Goal: Task Accomplishment & Management: Use online tool/utility

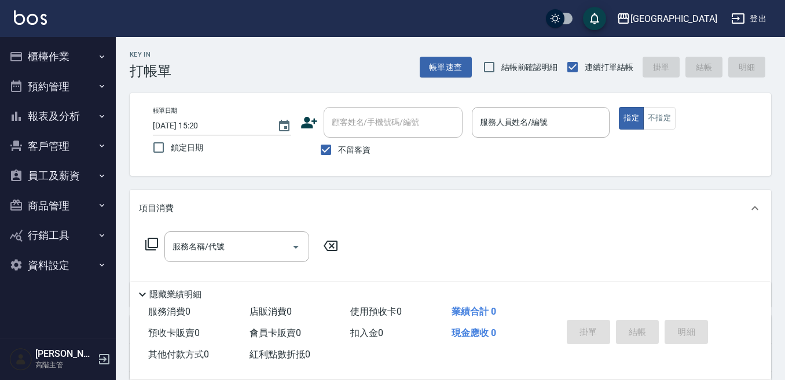
scroll to position [58, 0]
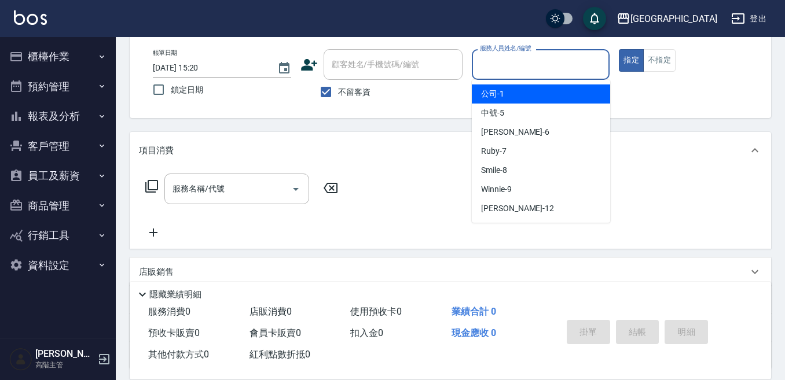
click at [526, 61] on input "服務人員姓名/編號" at bounding box center [541, 64] width 128 height 20
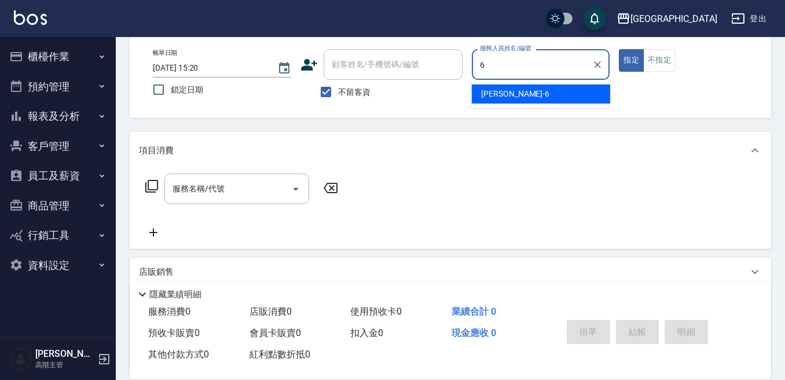
type input "[PERSON_NAME]-6"
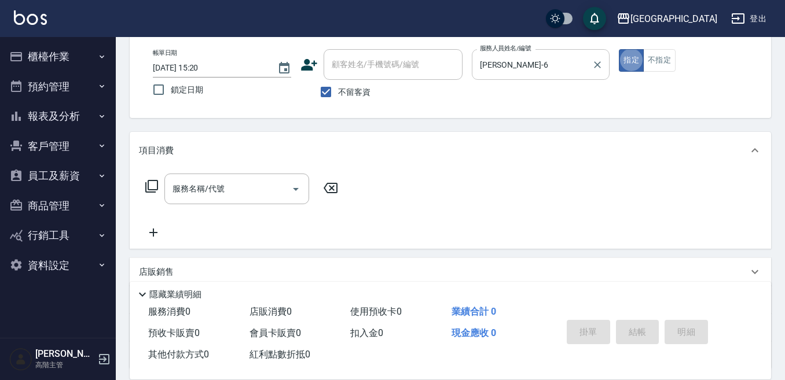
type button "true"
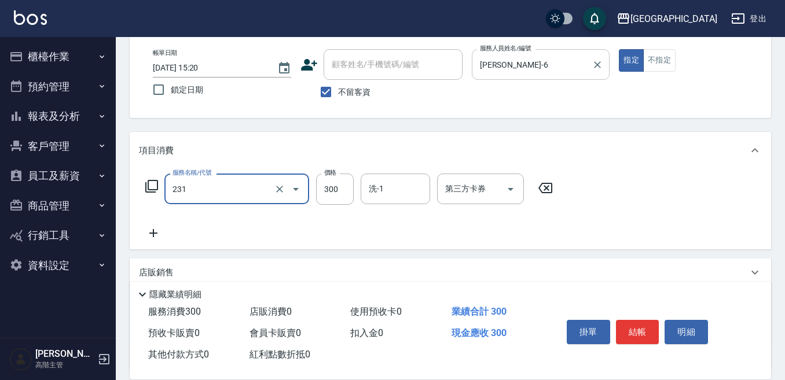
type input "洗髮(抵)300(231)"
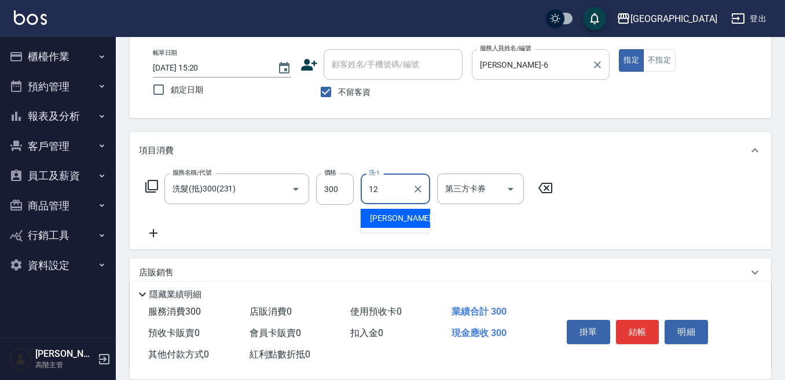
type input "[PERSON_NAME]-12"
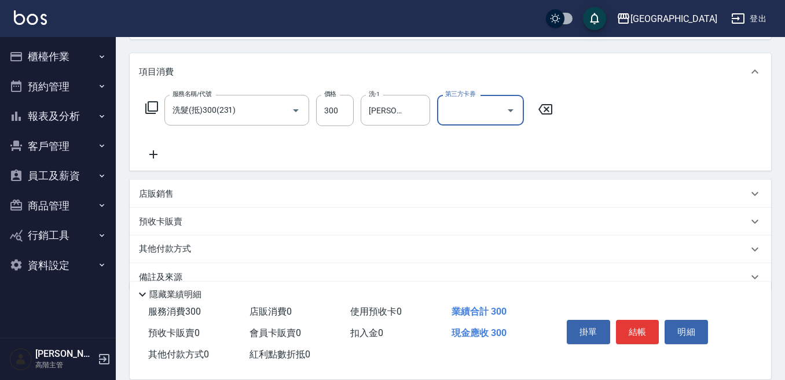
scroll to position [159, 0]
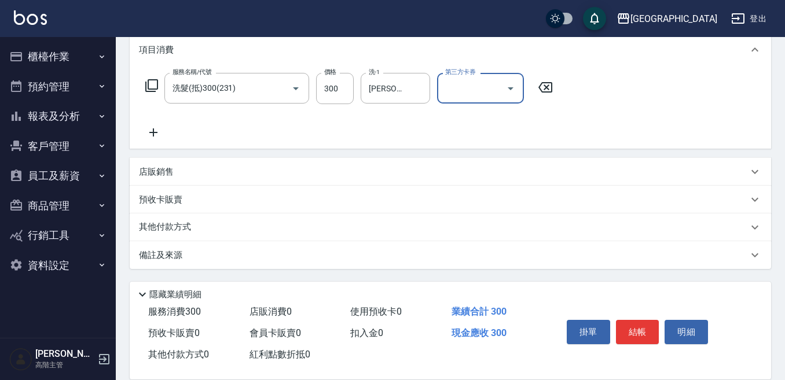
click at [178, 202] on p "預收卡販賣" at bounding box center [160, 200] width 43 height 12
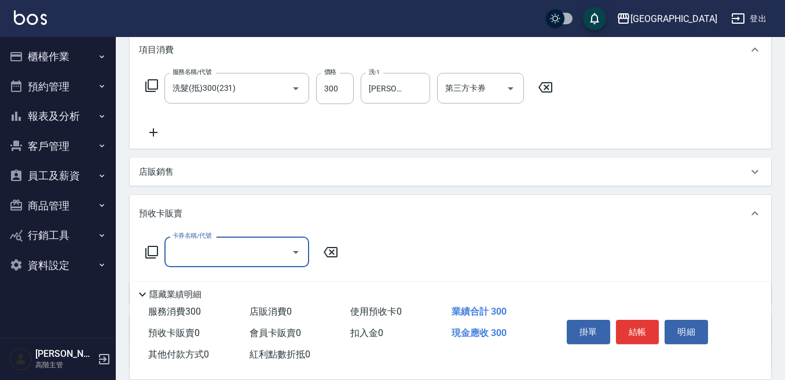
scroll to position [0, 0]
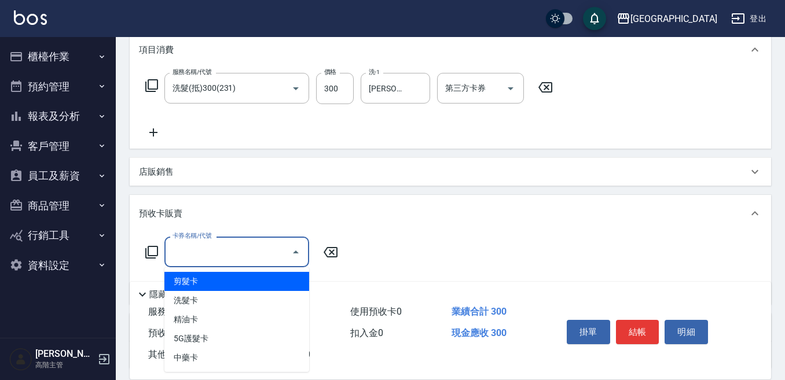
click at [198, 246] on input "卡券名稱/代號" at bounding box center [228, 252] width 117 height 20
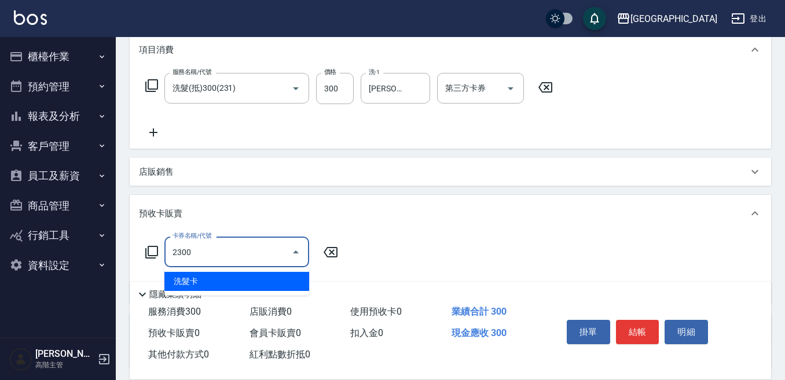
type input "洗髮卡(2300)"
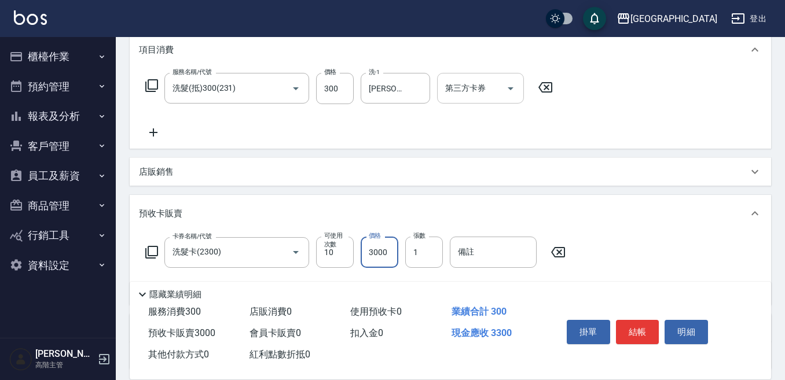
type input "3000"
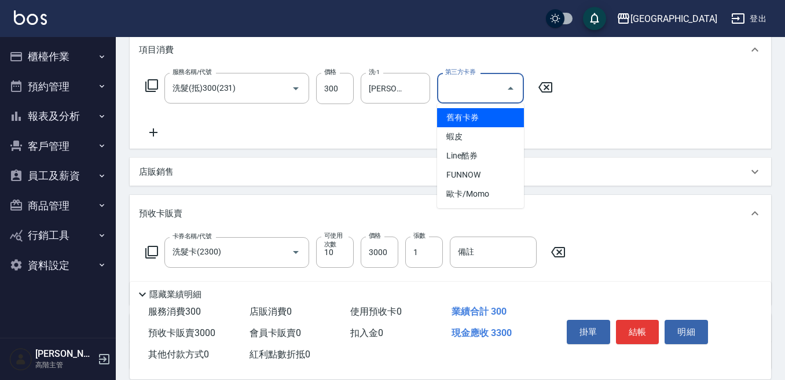
click at [471, 97] on input "第三方卡券" at bounding box center [471, 88] width 59 height 20
click at [475, 119] on span "舊有卡券" at bounding box center [480, 117] width 87 height 19
type input "舊有卡券"
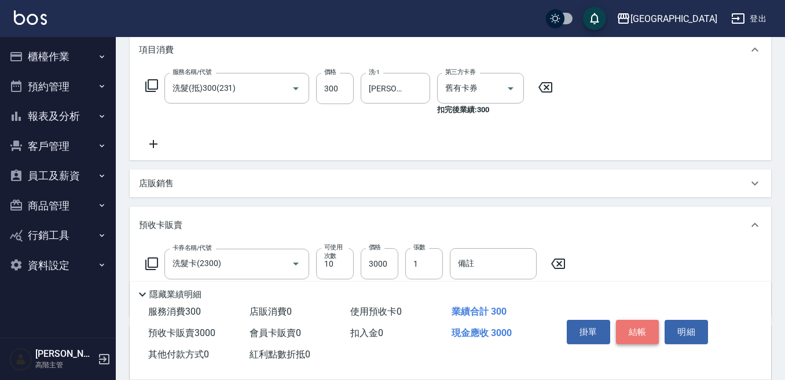
click at [639, 324] on button "結帳" at bounding box center [637, 332] width 43 height 24
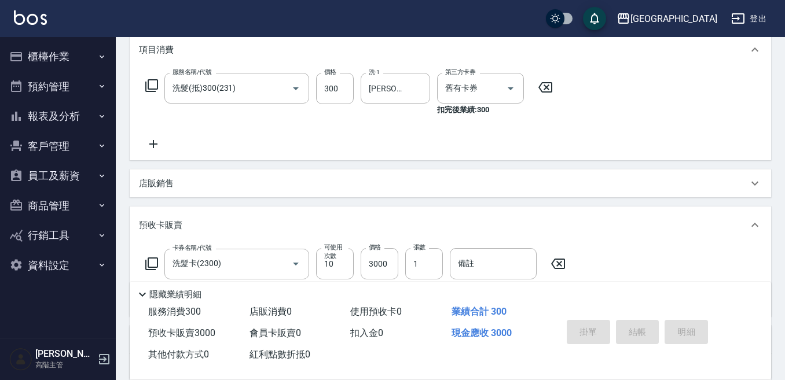
type input "[DATE] 17:32"
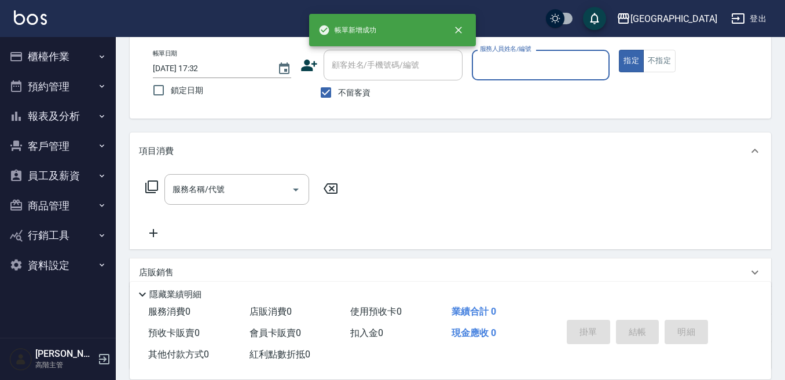
scroll to position [58, 0]
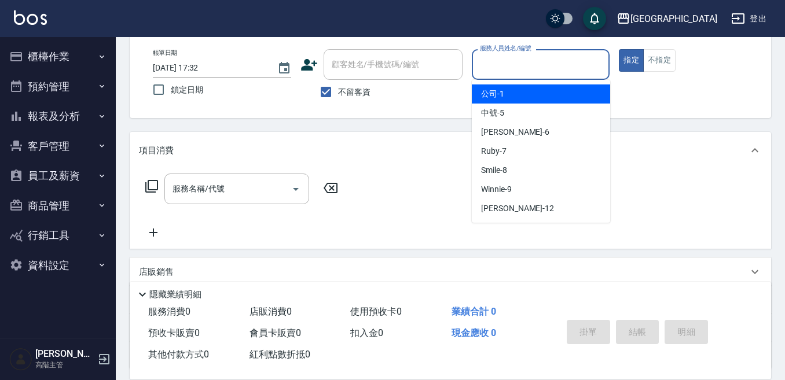
click at [571, 61] on input "服務人員姓名/編號" at bounding box center [541, 64] width 128 height 20
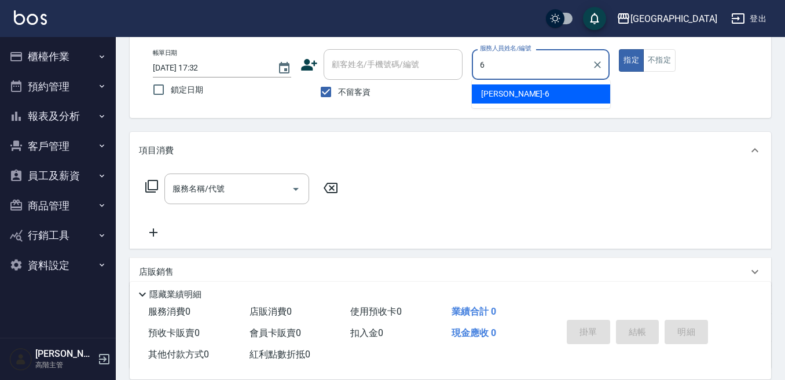
type input "[PERSON_NAME]-6"
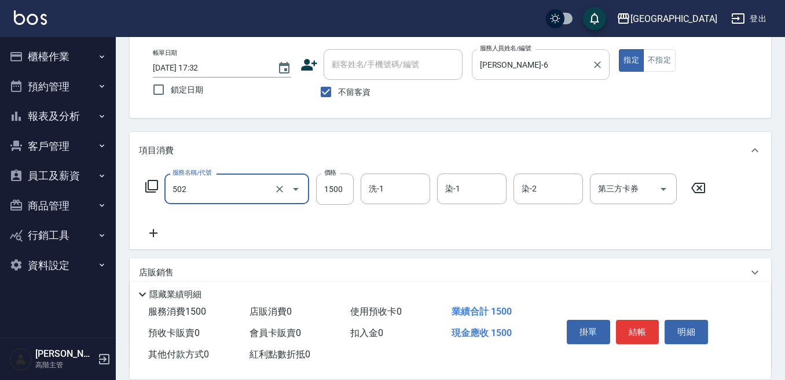
type input "染髮(1500)(502)"
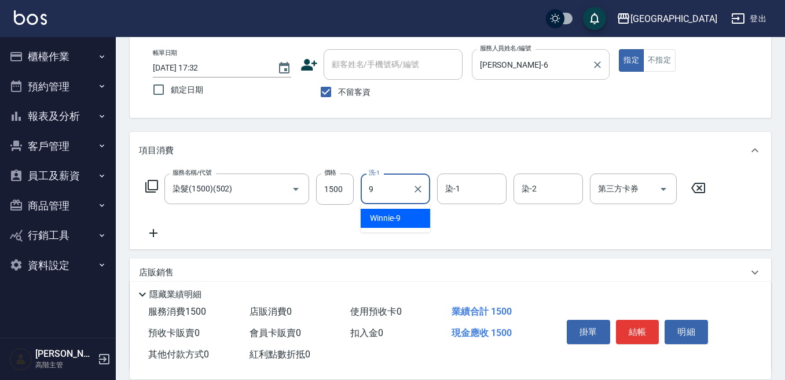
type input "Winnie-9"
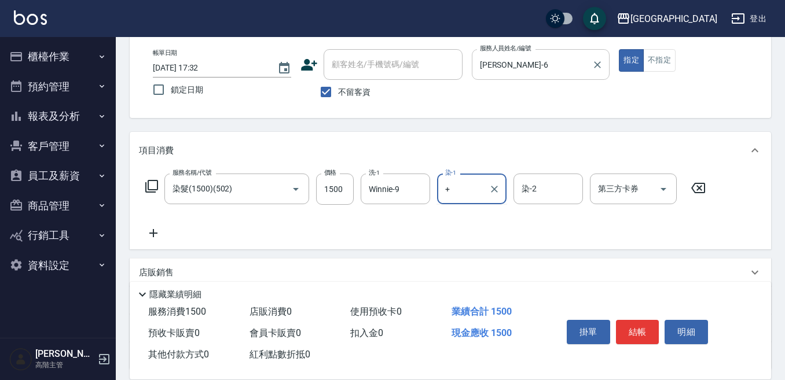
type input "+"
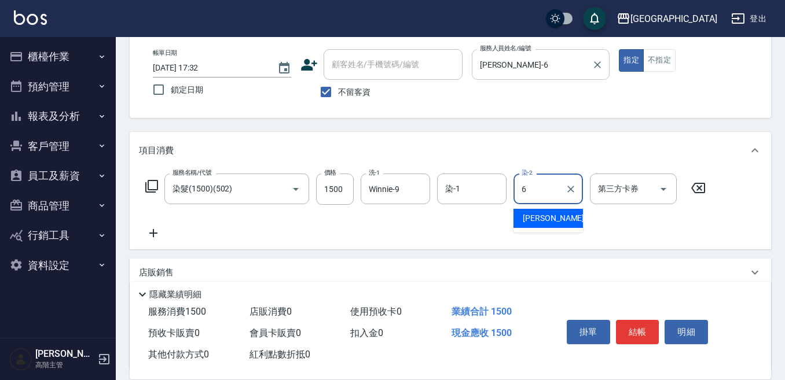
type input "[PERSON_NAME]-6"
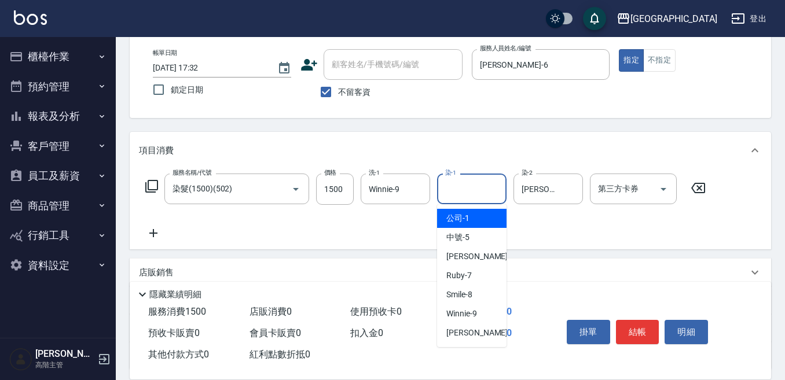
click at [466, 189] on input "染-1" at bounding box center [471, 189] width 59 height 20
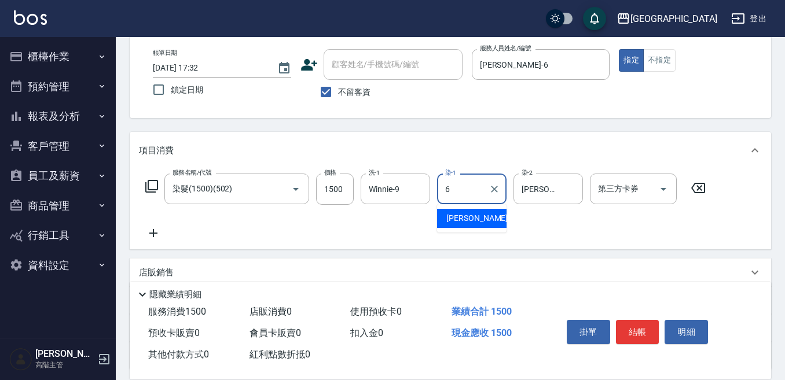
type input "[PERSON_NAME]-6"
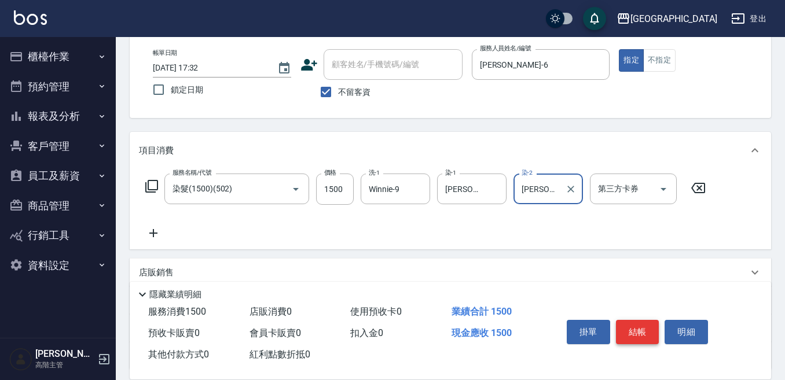
click at [636, 327] on button "結帳" at bounding box center [637, 332] width 43 height 24
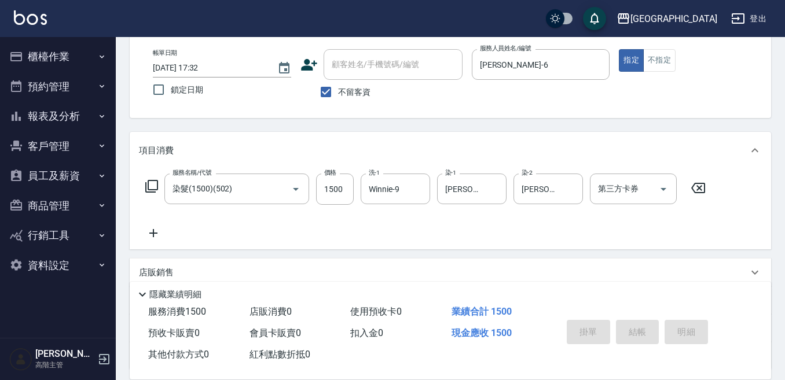
type input "[DATE] 17:33"
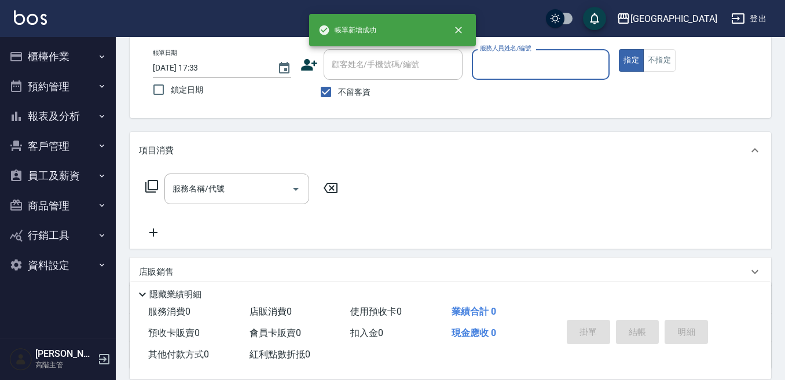
click at [556, 70] on input "服務人員姓名/編號" at bounding box center [541, 64] width 128 height 20
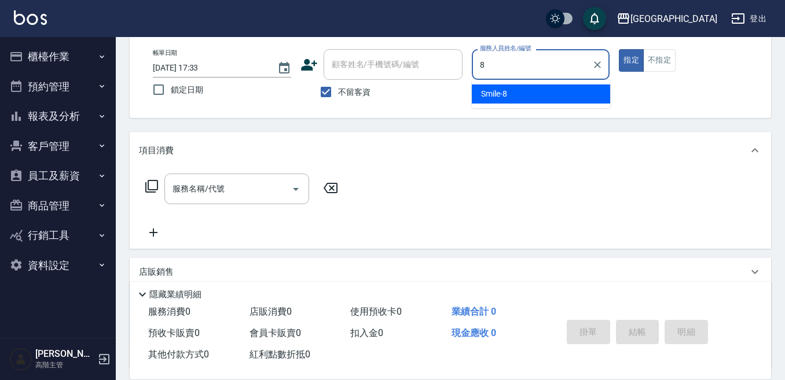
type input "Smile-8"
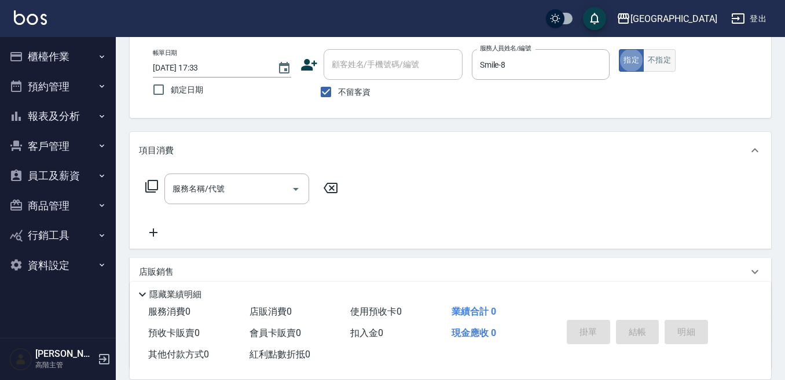
click at [649, 55] on button "不指定" at bounding box center [659, 60] width 32 height 23
click at [254, 185] on input "服務名稱/代號" at bounding box center [228, 189] width 117 height 20
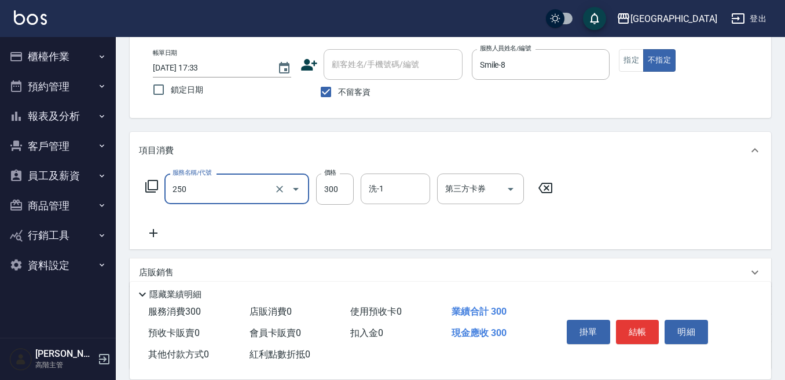
type input "日式洗髮(250)"
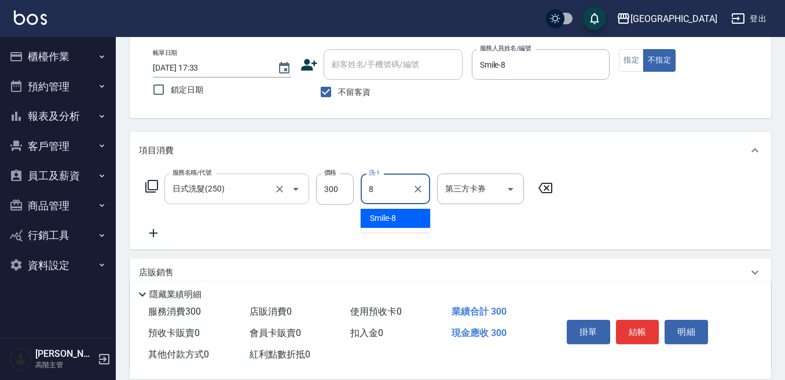
type input "Smile-8"
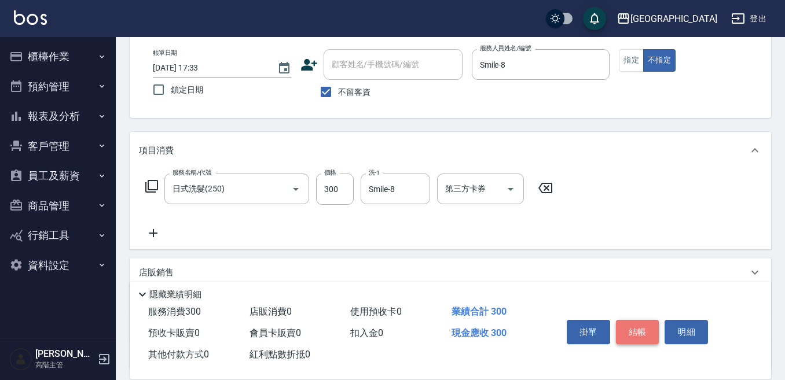
click at [644, 327] on button "結帳" at bounding box center [637, 332] width 43 height 24
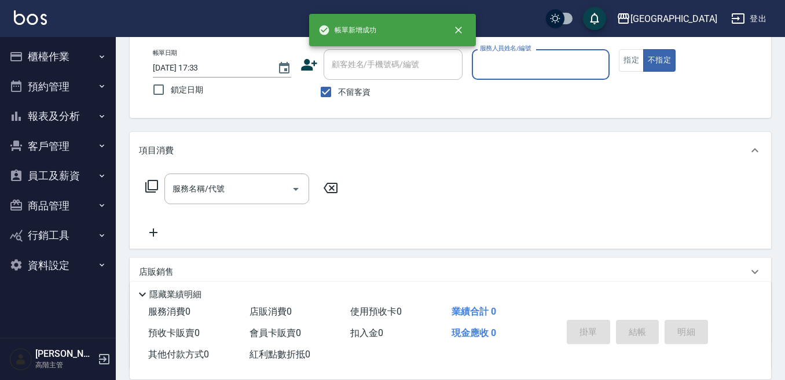
drag, startPoint x: 560, startPoint y: 29, endPoint x: 558, endPoint y: 38, distance: 9.4
click at [559, 36] on div "[GEOGRAPHIC_DATA] 登出" at bounding box center [392, 18] width 785 height 37
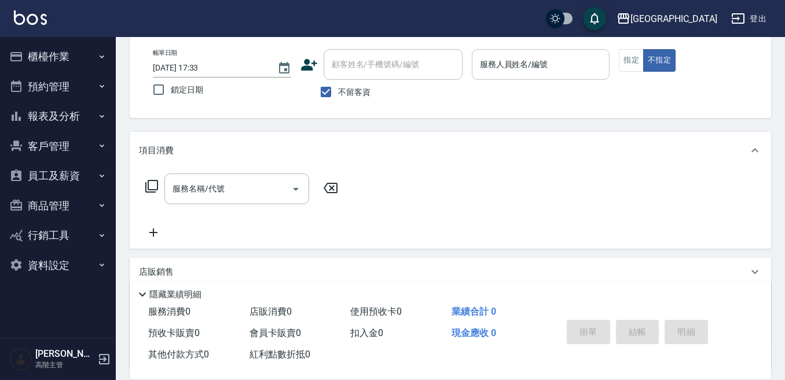
click at [550, 65] on input "服務人員姓名/編號" at bounding box center [541, 64] width 128 height 20
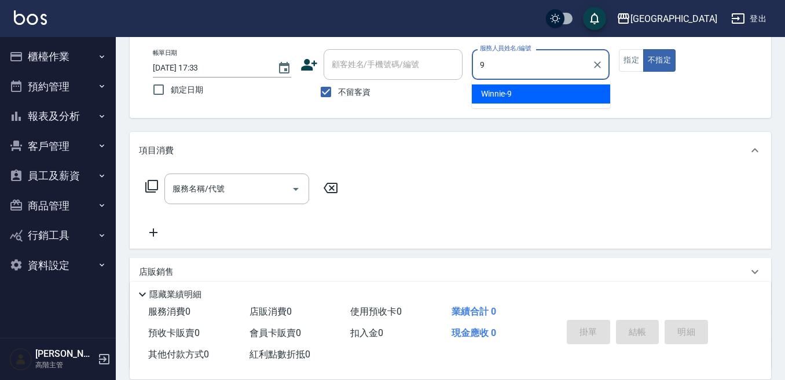
type input "Winnie-9"
type button "false"
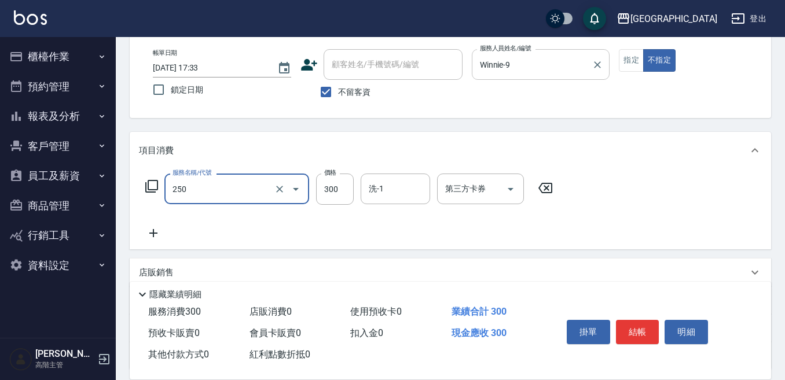
type input "日式洗髮(250)"
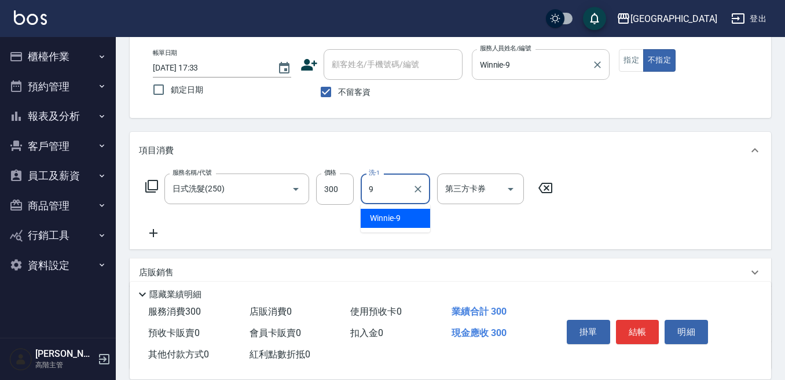
type input "Winnie-9"
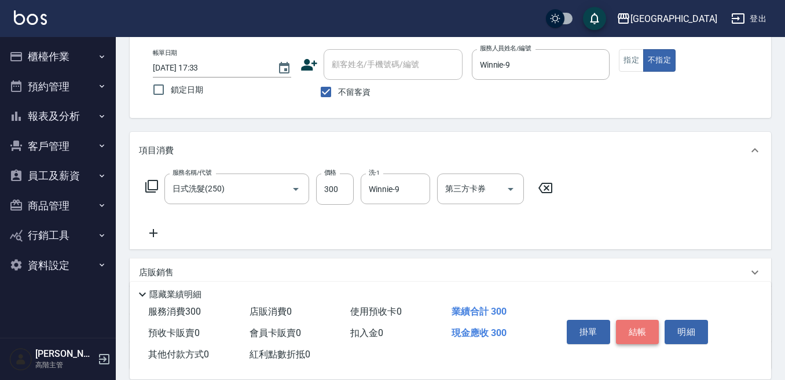
click at [634, 321] on button "結帳" at bounding box center [637, 332] width 43 height 24
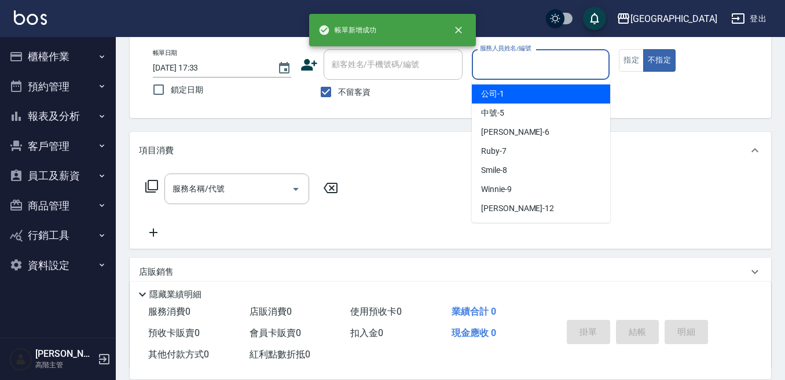
click at [581, 64] on input "服務人員姓名/編號" at bounding box center [541, 64] width 128 height 20
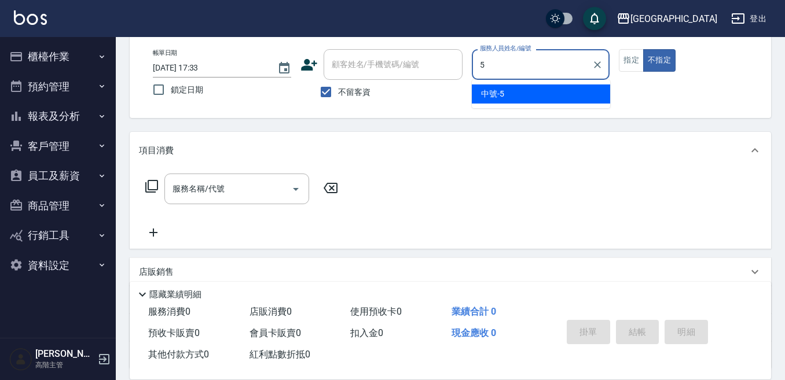
type input "中號-5"
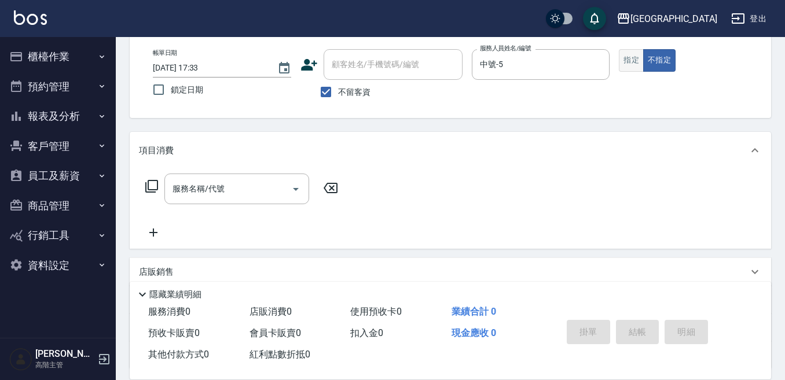
click at [626, 61] on button "指定" at bounding box center [631, 60] width 25 height 23
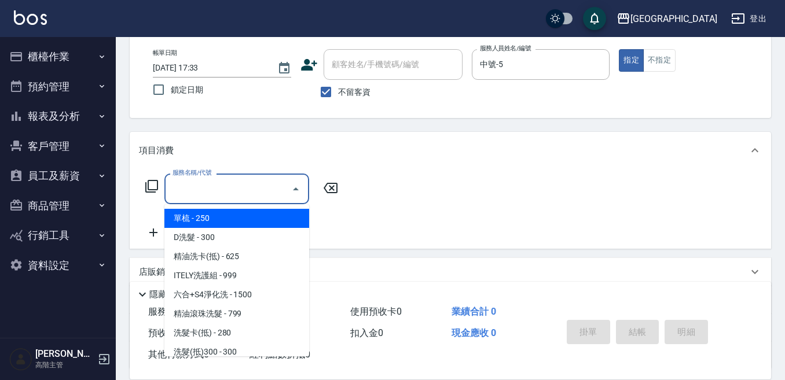
click at [191, 186] on input "服務名稱/代號" at bounding box center [228, 189] width 117 height 20
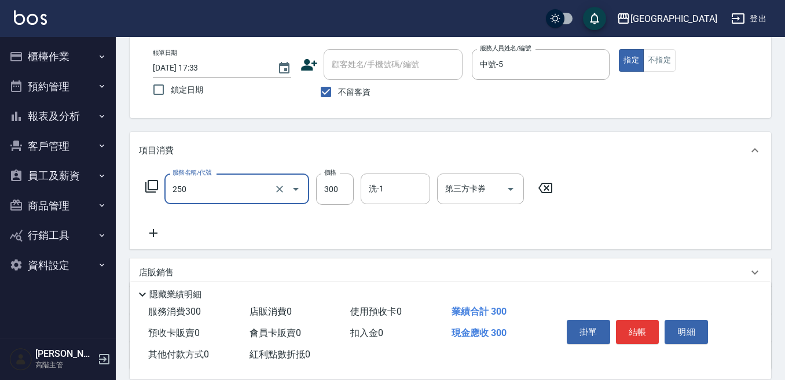
type input "日式洗髮(250)"
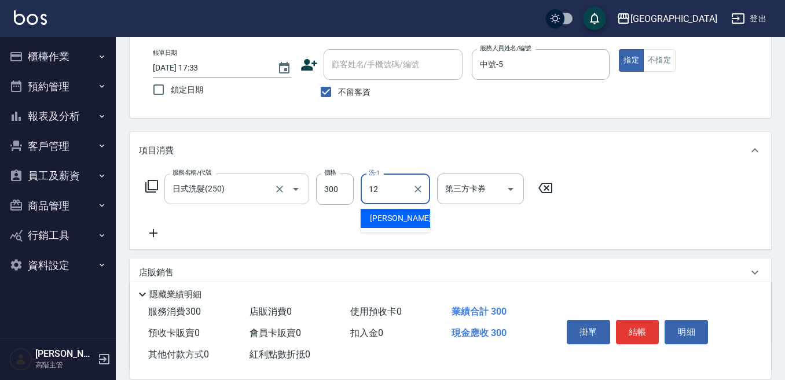
type input "[PERSON_NAME]-12"
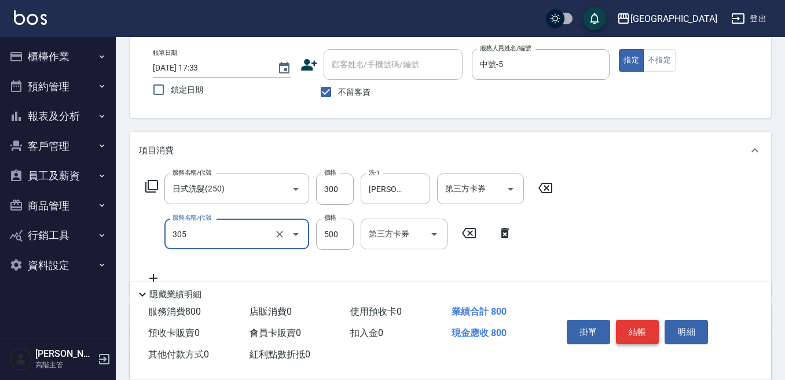
type input "剪髮500(305)"
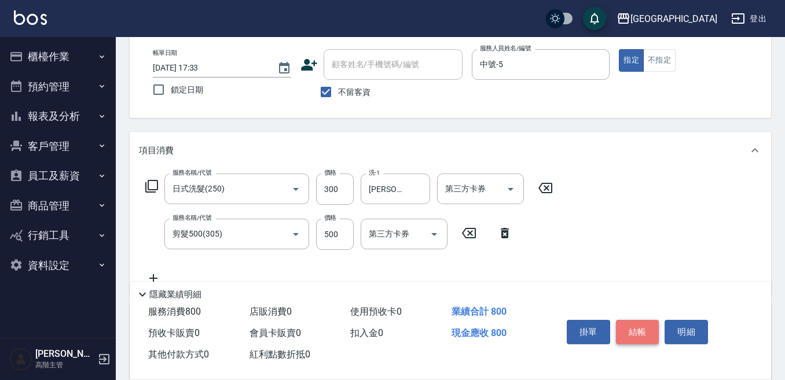
click at [632, 328] on button "結帳" at bounding box center [637, 332] width 43 height 24
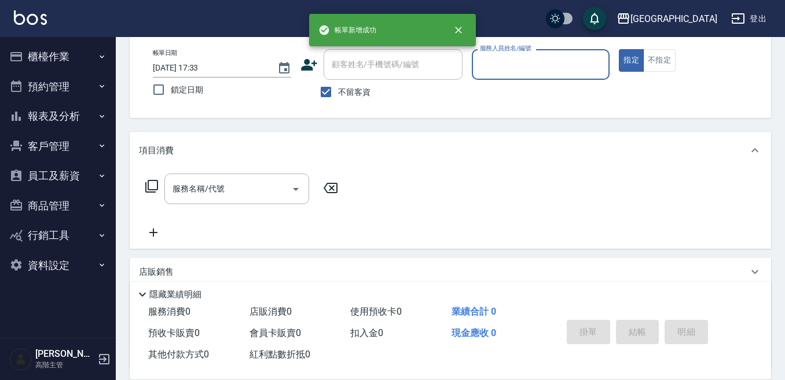
click at [532, 66] on input "服務人員姓名/編號" at bounding box center [541, 64] width 128 height 20
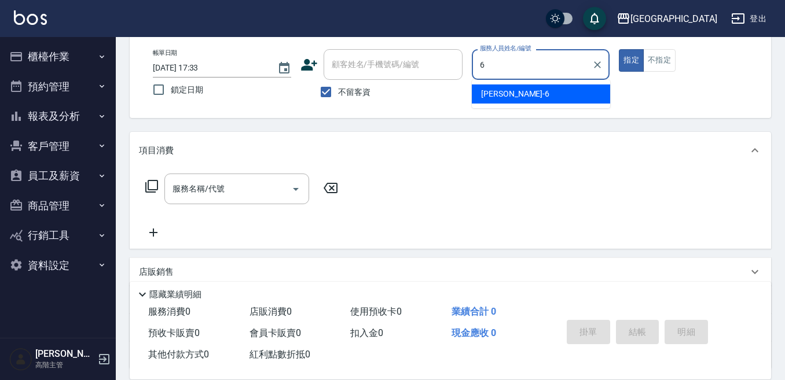
type input "[PERSON_NAME]-6"
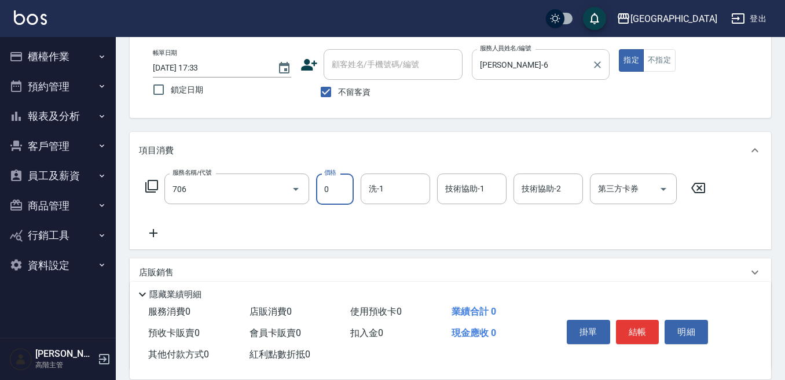
type input "中藥卡(一次)0(706)"
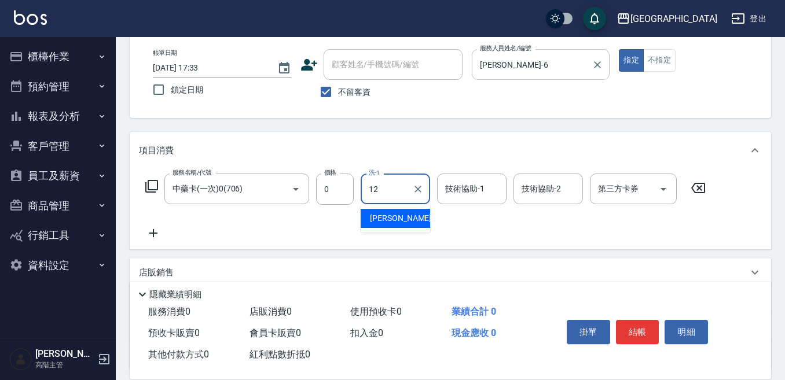
type input "[PERSON_NAME]-12"
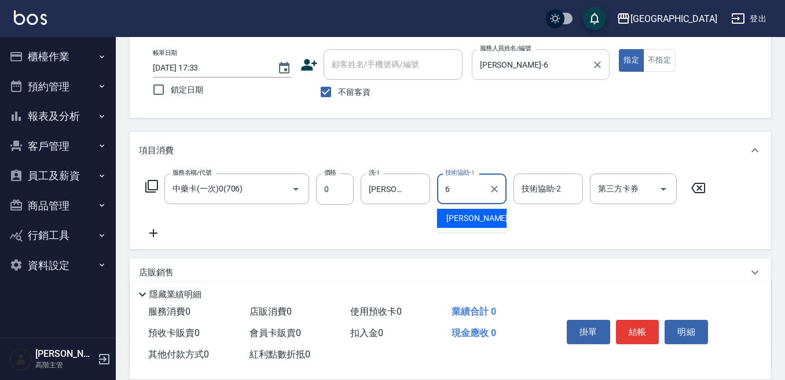
type input "[PERSON_NAME]-6"
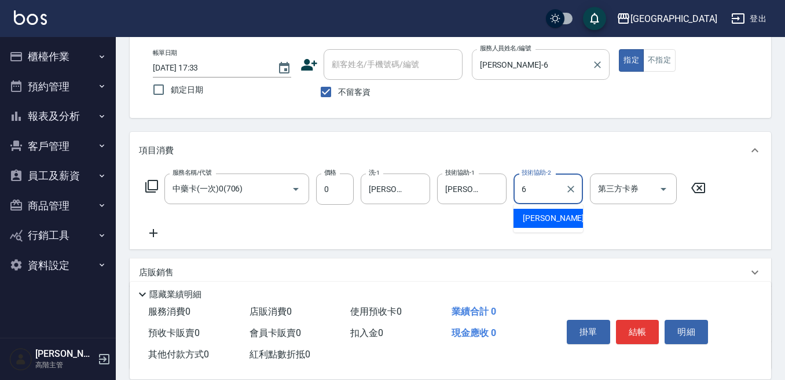
type input "[PERSON_NAME]-6"
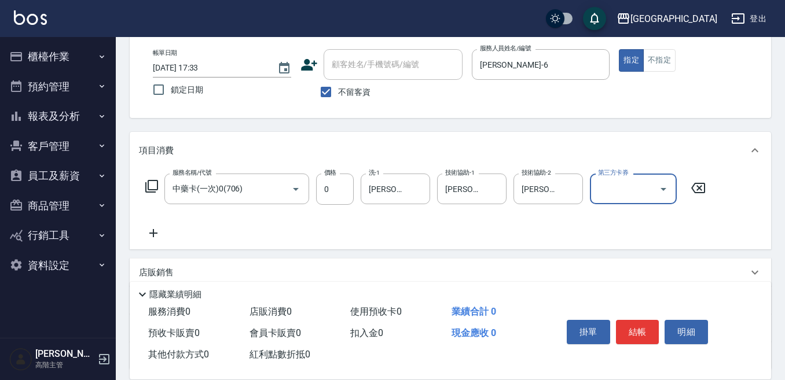
click at [606, 189] on input "第三方卡券" at bounding box center [624, 189] width 59 height 20
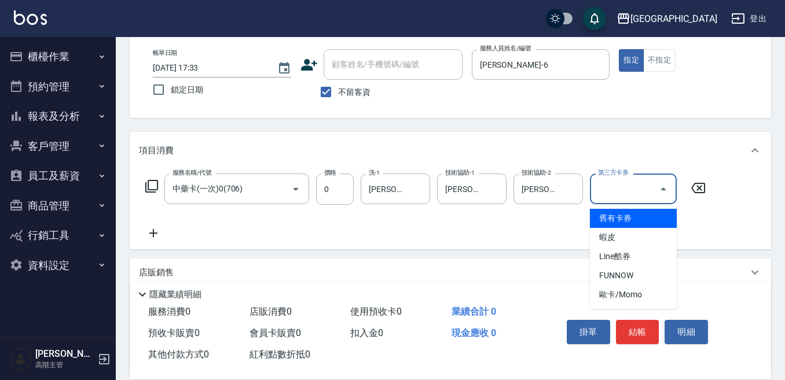
click at [620, 222] on span "舊有卡券" at bounding box center [633, 218] width 87 height 19
type input "舊有卡券"
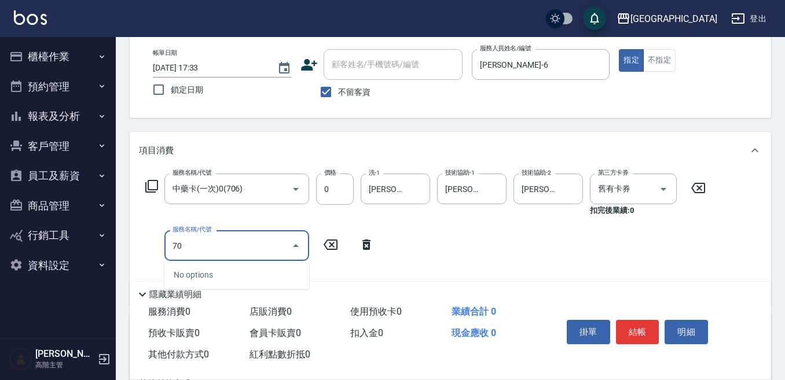
type input "704"
click at [261, 247] on input "704" at bounding box center [221, 246] width 102 height 20
type input "5G科技護髮(604)"
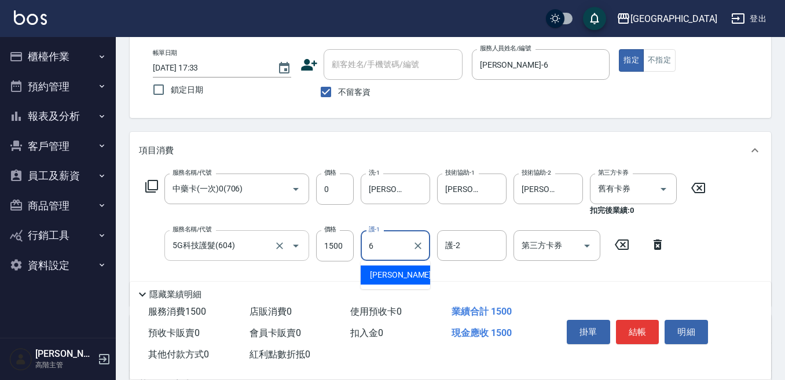
type input "[PERSON_NAME]-6"
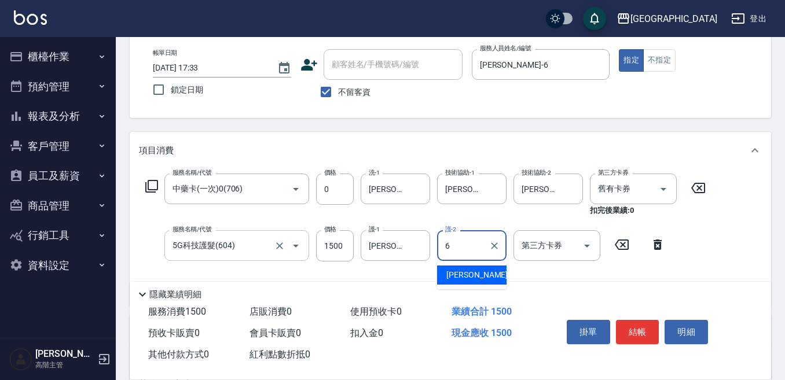
type input "[PERSON_NAME]-6"
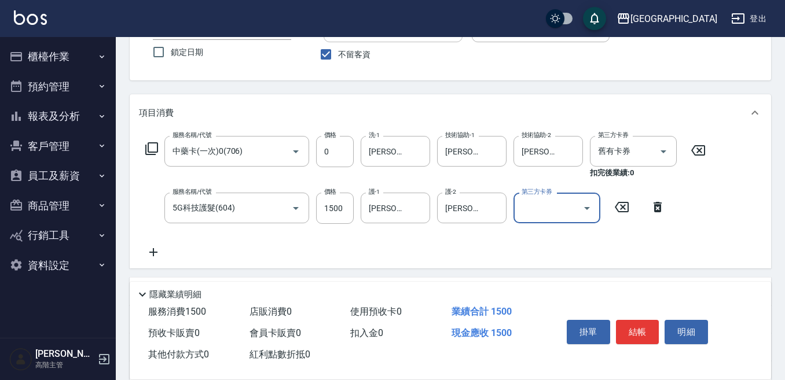
scroll to position [116, 0]
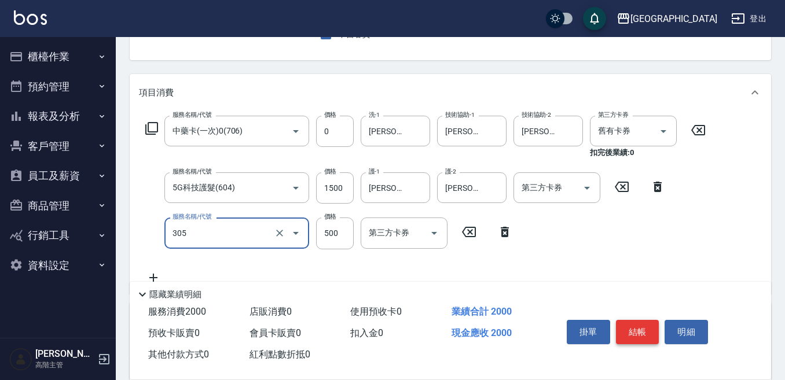
type input "剪髮500(305)"
click at [651, 324] on button "結帳" at bounding box center [637, 332] width 43 height 24
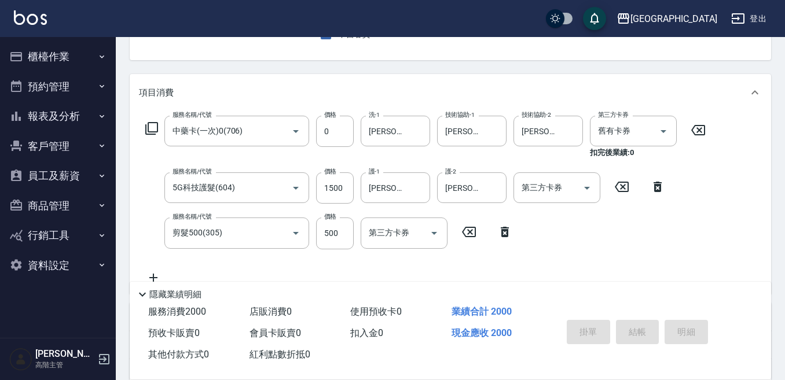
type input "[DATE] 17:34"
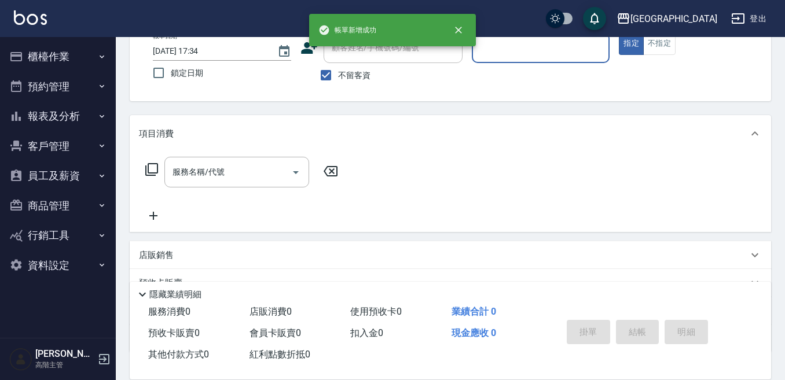
scroll to position [54, 0]
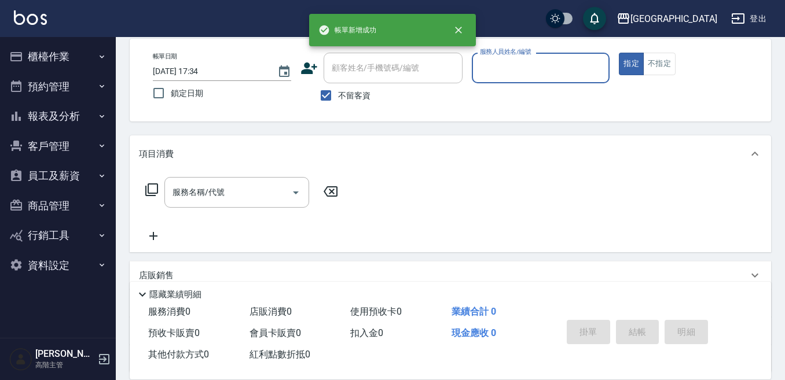
click at [576, 74] on input "服務人員姓名/編號" at bounding box center [541, 68] width 128 height 20
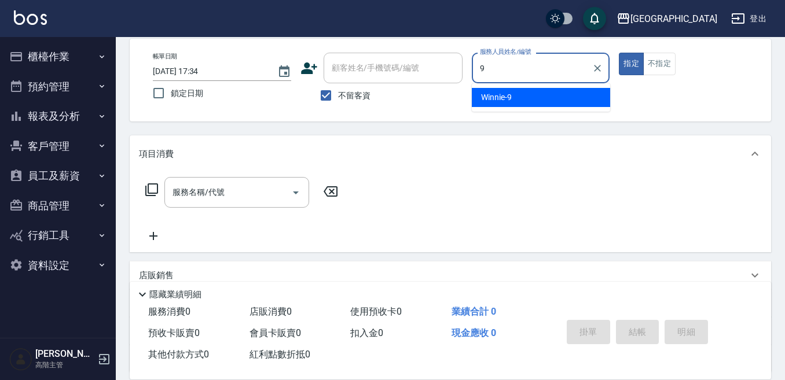
type input "Winnie-9"
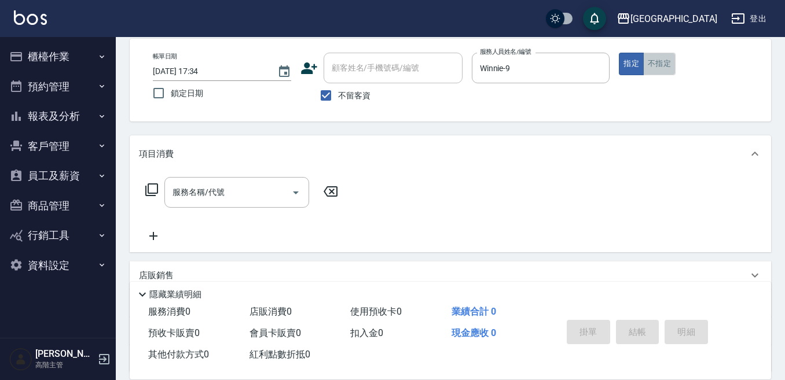
click at [653, 58] on button "不指定" at bounding box center [659, 64] width 32 height 23
click at [184, 194] on input "服務名稱/代號" at bounding box center [228, 192] width 117 height 20
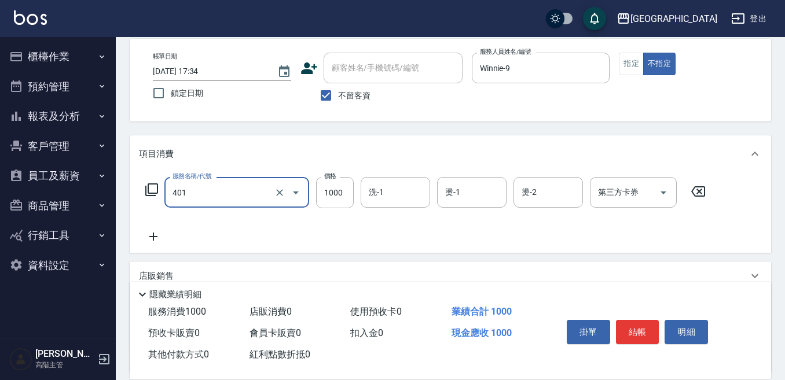
type input "燙髮(1000)(401)"
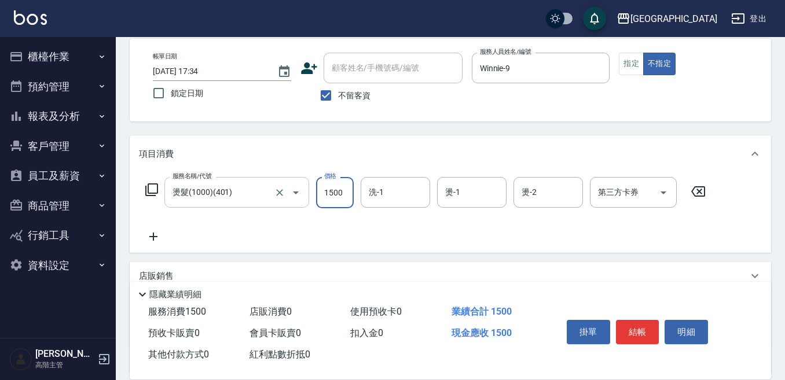
type input "1500"
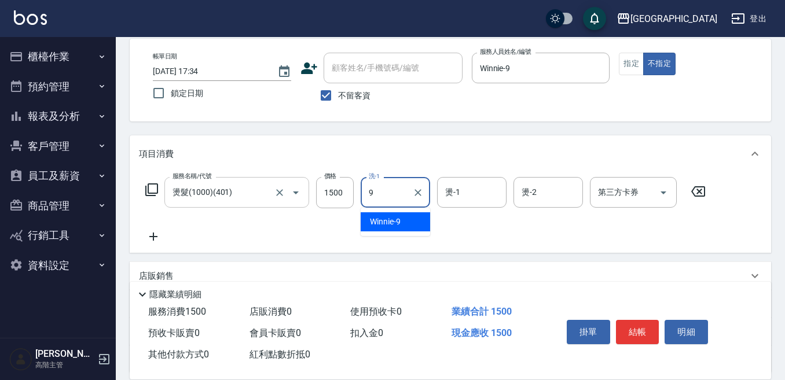
type input "Winnie-9"
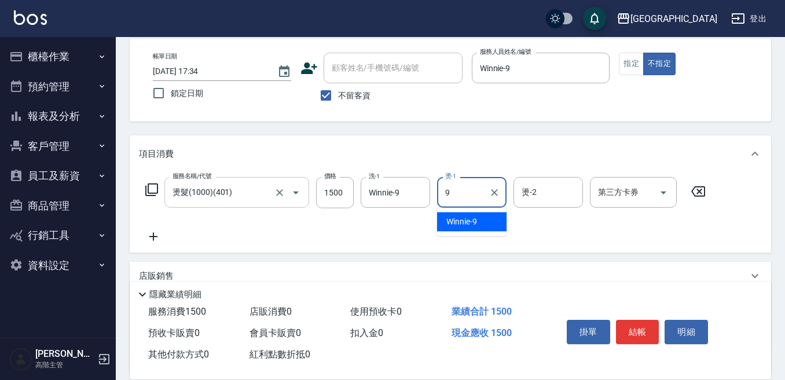
type input "Winnie-9"
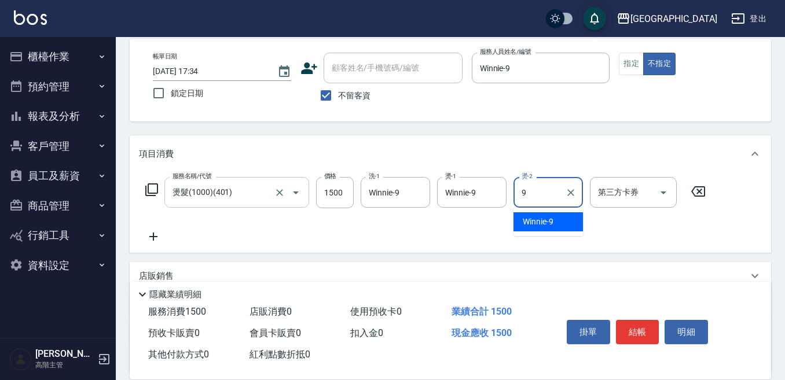
type input "Winnie-9"
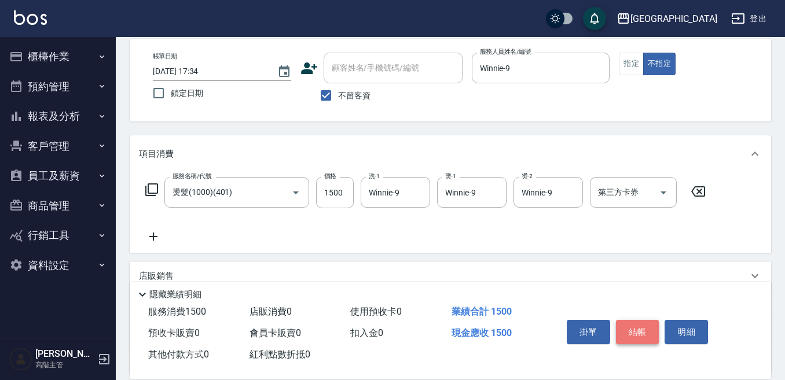
click at [637, 329] on button "結帳" at bounding box center [637, 332] width 43 height 24
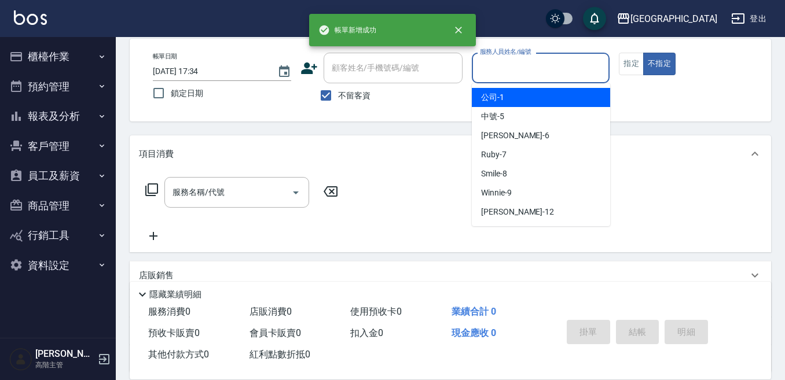
click at [552, 68] on input "服務人員姓名/編號" at bounding box center [541, 68] width 128 height 20
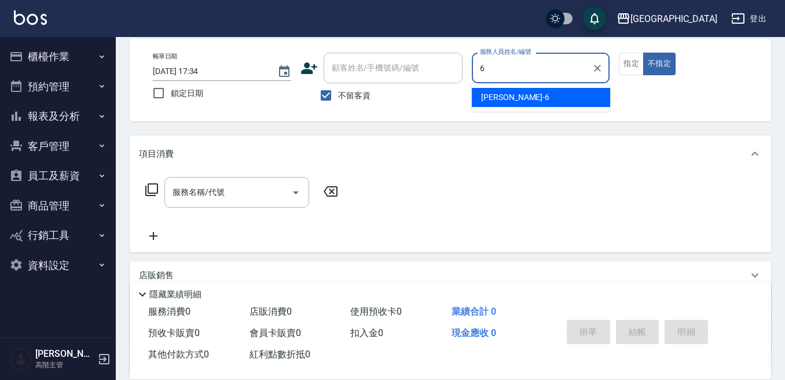
type input "[PERSON_NAME]-6"
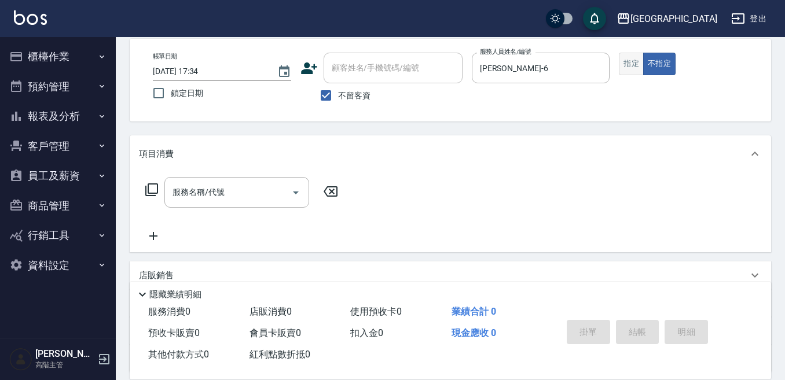
click at [632, 62] on button "指定" at bounding box center [631, 64] width 25 height 23
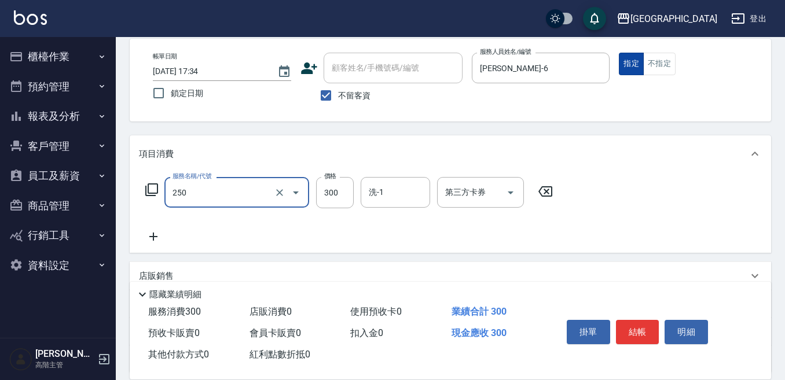
type input "日式洗髮(250)"
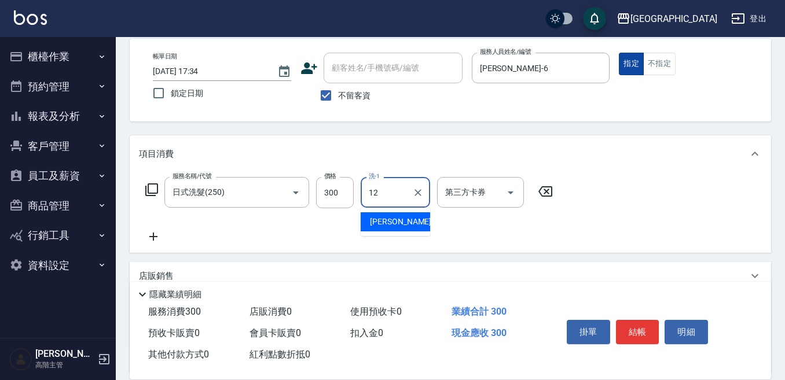
type input "[PERSON_NAME]-12"
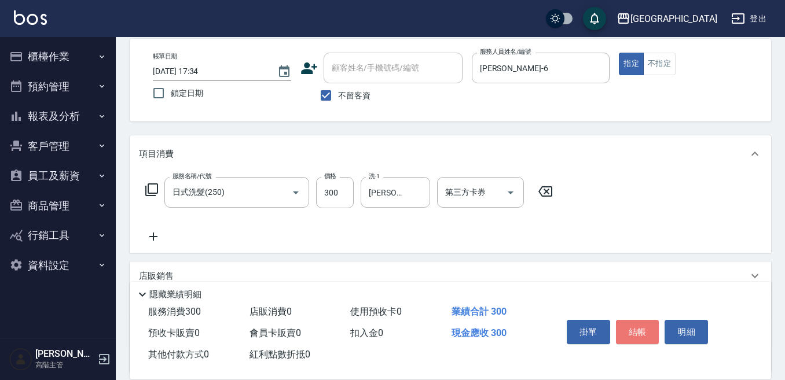
click at [637, 327] on button "結帳" at bounding box center [637, 332] width 43 height 24
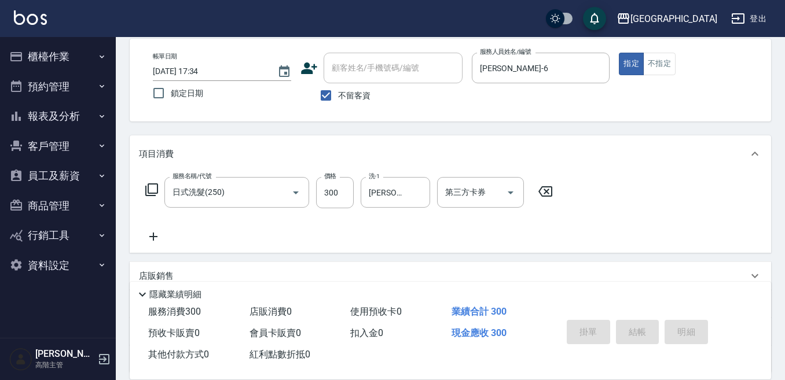
type input "[DATE] 17:35"
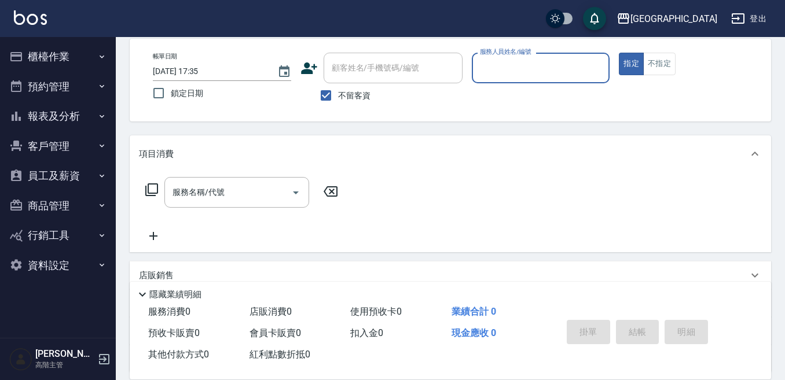
click at [495, 65] on input "服務人員姓名/編號" at bounding box center [541, 68] width 128 height 20
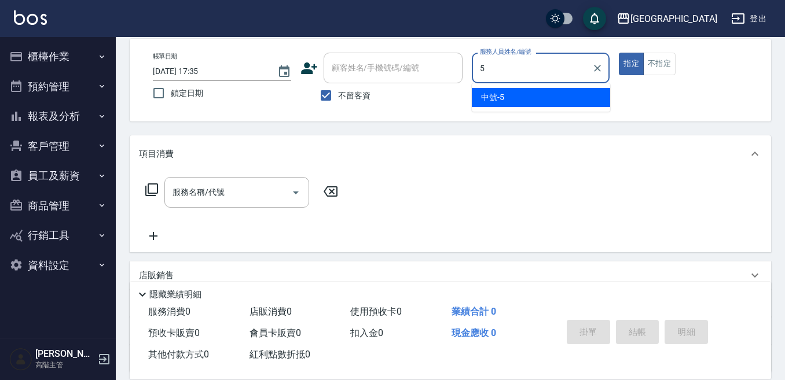
type input "中號-5"
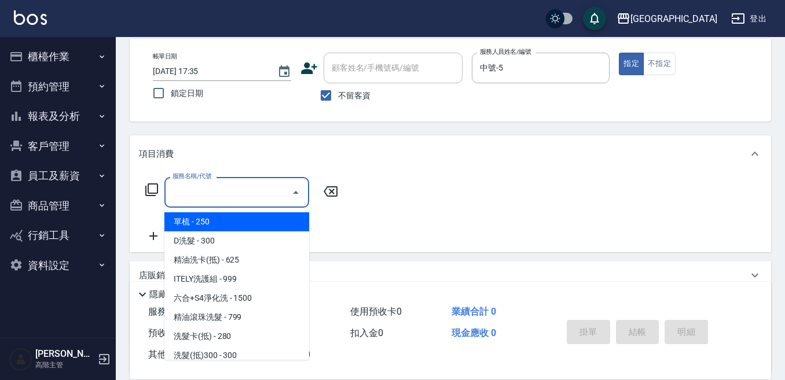
click at [239, 196] on input "服務名稱/代號" at bounding box center [228, 192] width 117 height 20
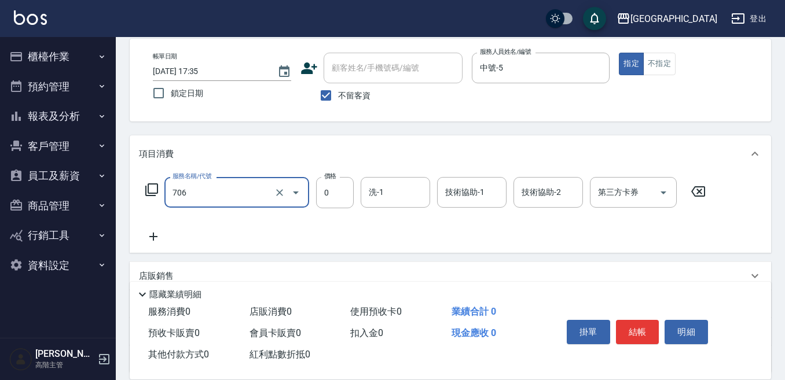
type input "中藥卡(一次)0(706)"
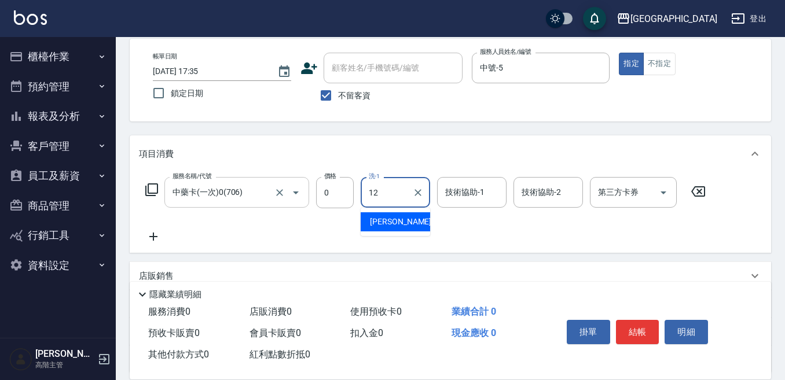
type input "[PERSON_NAME]-12"
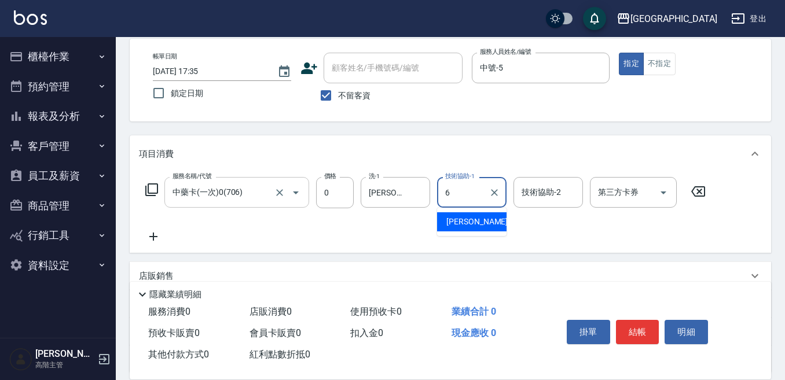
type input "[PERSON_NAME]-6"
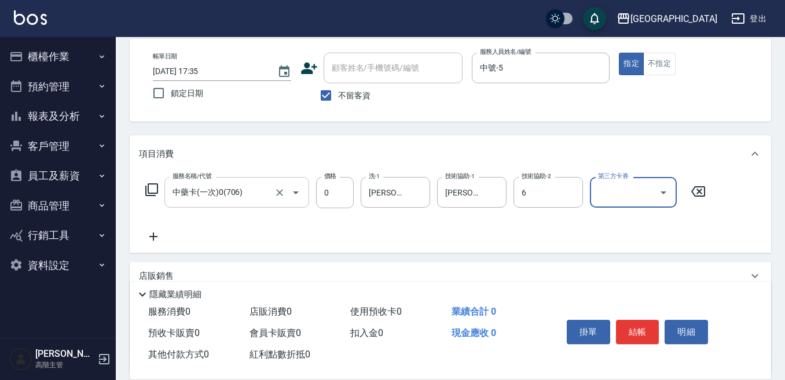
type input "[PERSON_NAME]-6"
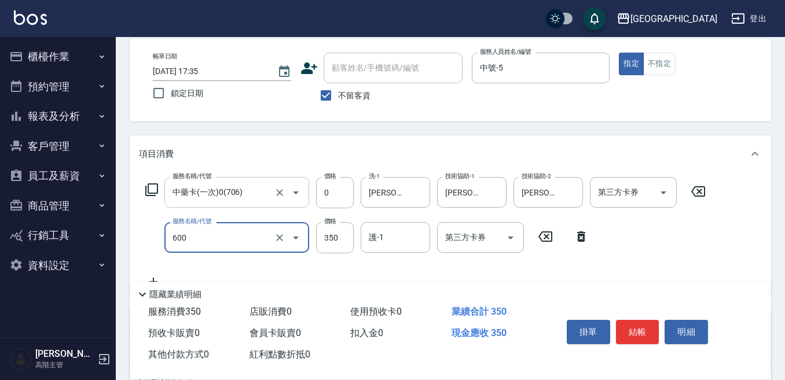
type input "護髮 (自備）(600)"
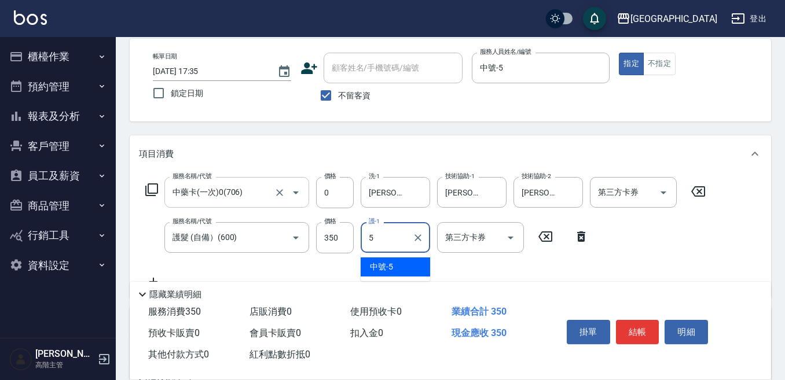
type input "中號-5"
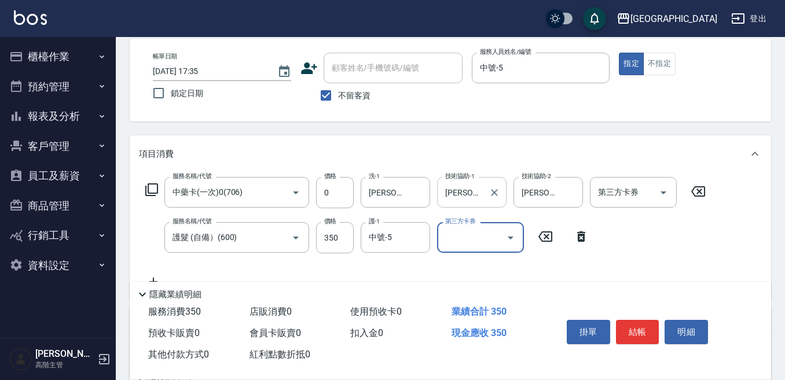
click at [478, 192] on input "[PERSON_NAME]-6" at bounding box center [463, 192] width 42 height 20
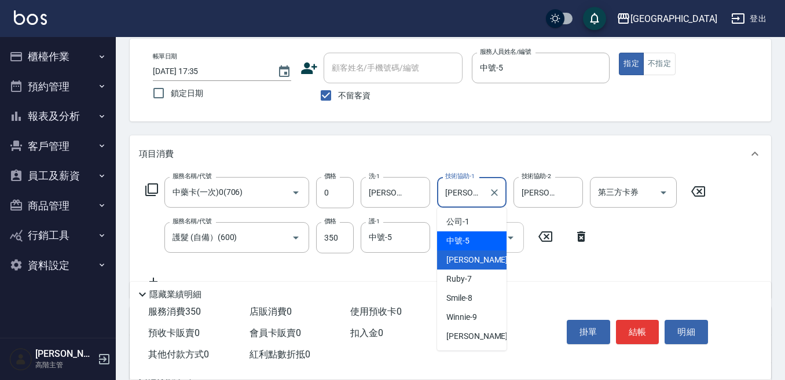
drag, startPoint x: 466, startPoint y: 237, endPoint x: 473, endPoint y: 229, distance: 10.3
click at [467, 236] on span "中號 -5" at bounding box center [457, 241] width 23 height 12
type input "中號-5"
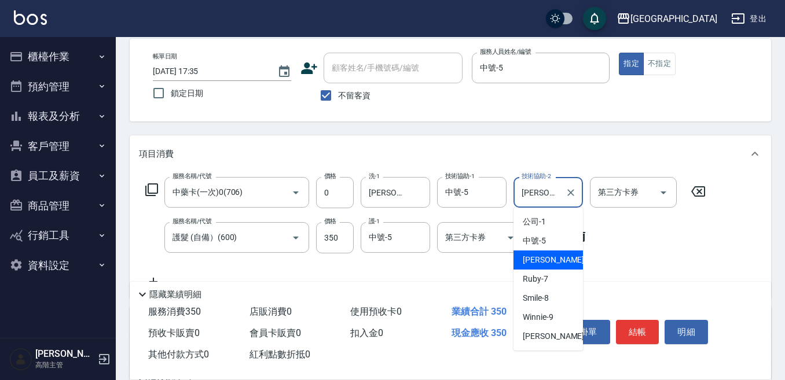
click at [531, 192] on input "[PERSON_NAME]-6" at bounding box center [540, 192] width 42 height 20
click at [554, 245] on div "中號 -5" at bounding box center [548, 241] width 69 height 19
type input "中號-5"
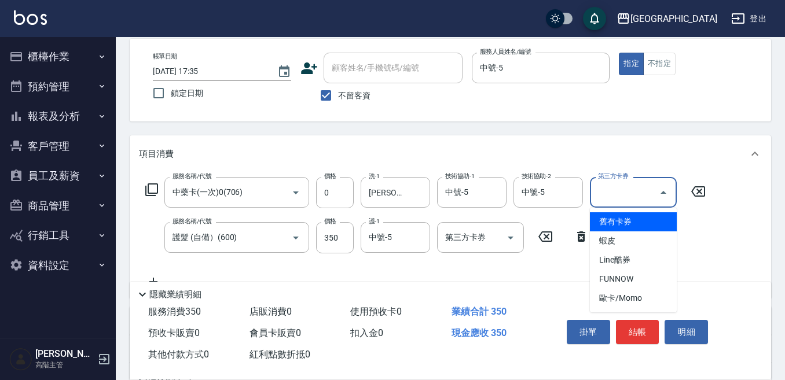
click at [632, 191] on input "第三方卡券" at bounding box center [624, 192] width 59 height 20
click at [633, 225] on span "舊有卡券" at bounding box center [633, 222] width 87 height 19
type input "舊有卡券"
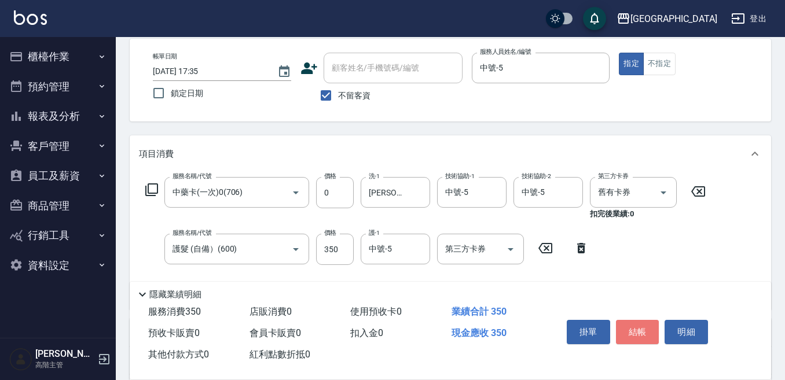
click at [638, 322] on button "結帳" at bounding box center [637, 332] width 43 height 24
